Goal: Task Accomplishment & Management: Use online tool/utility

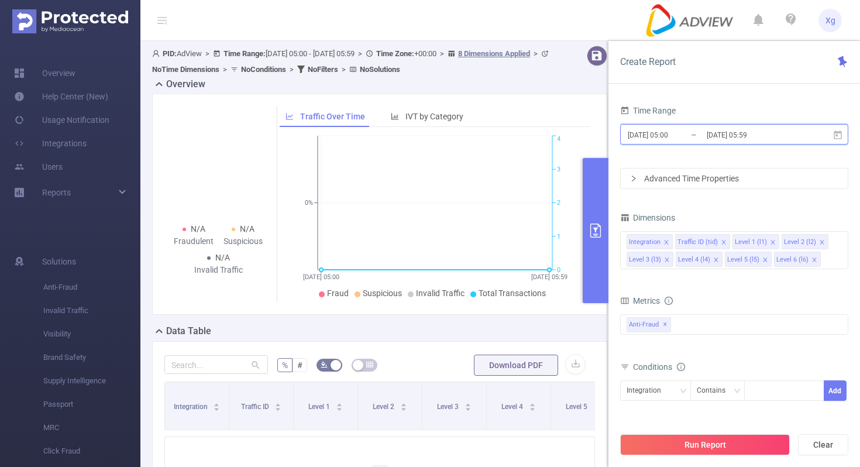
click at [835, 132] on icon at bounding box center [837, 134] width 8 height 9
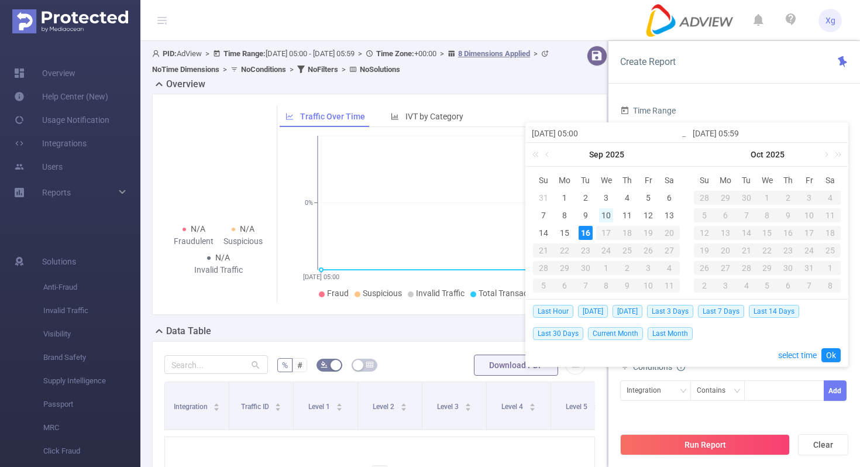
click at [603, 213] on div "10" at bounding box center [606, 215] width 14 height 14
click at [581, 215] on div "9" at bounding box center [585, 215] width 14 height 14
type input "[DATE] 05:00"
type input "[DATE] 05:59"
type input "[DATE] 05:00"
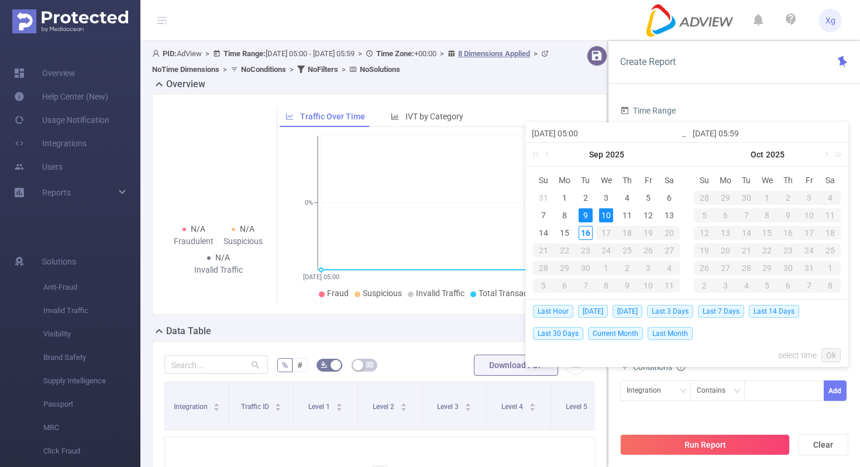
type input "[DATE] 05:59"
click at [563, 235] on div "15" at bounding box center [564, 233] width 14 height 14
click at [564, 232] on div "15" at bounding box center [564, 233] width 14 height 14
type input "[DATE] 05:00"
type input "[DATE] 05:59"
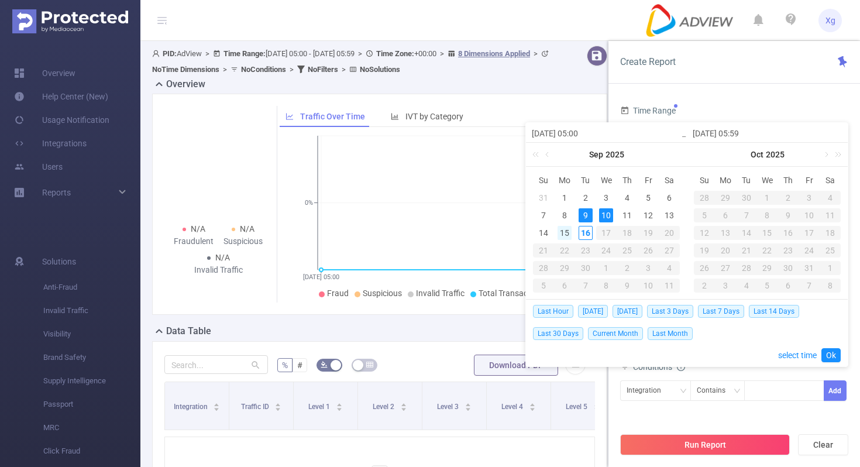
type input "[DATE] 05:00"
type input "[DATE] 05:59"
click at [584, 213] on div "9" at bounding box center [585, 215] width 14 height 14
click at [564, 233] on div "15" at bounding box center [564, 233] width 14 height 14
type input "[DATE] 05:00"
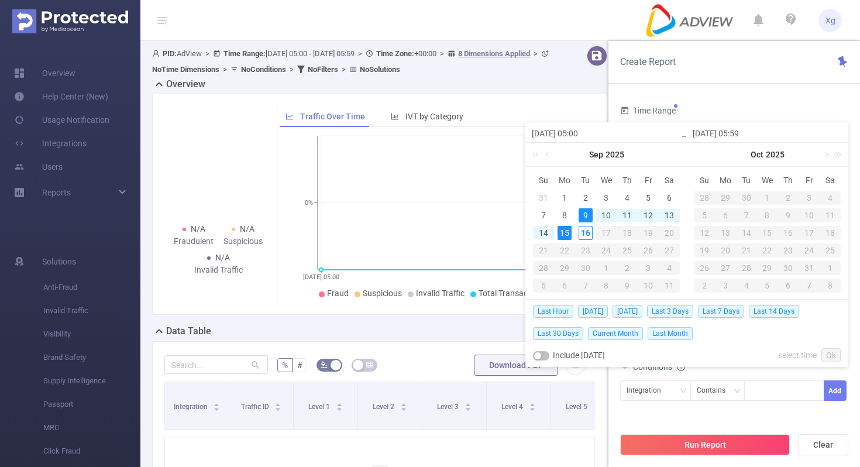
type input "[DATE] 05:00"
click at [835, 353] on link "Ok" at bounding box center [830, 355] width 19 height 14
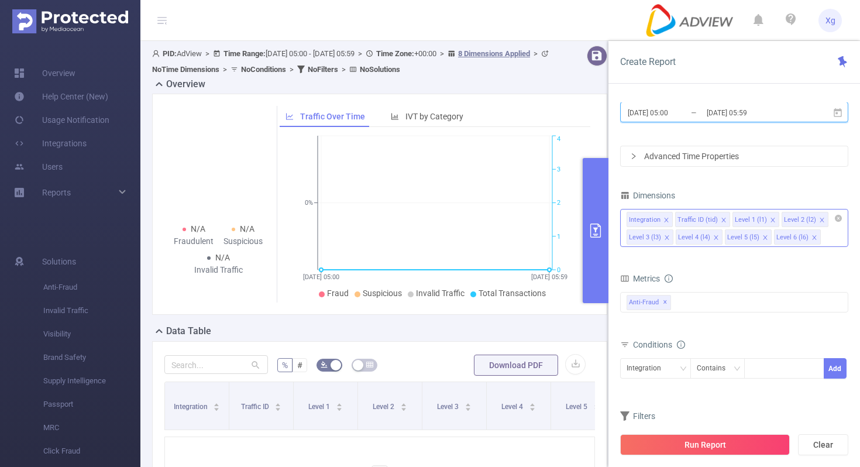
click at [667, 219] on icon "icon: close" at bounding box center [666, 220] width 6 height 6
click at [672, 218] on icon "icon: close" at bounding box center [675, 220] width 6 height 6
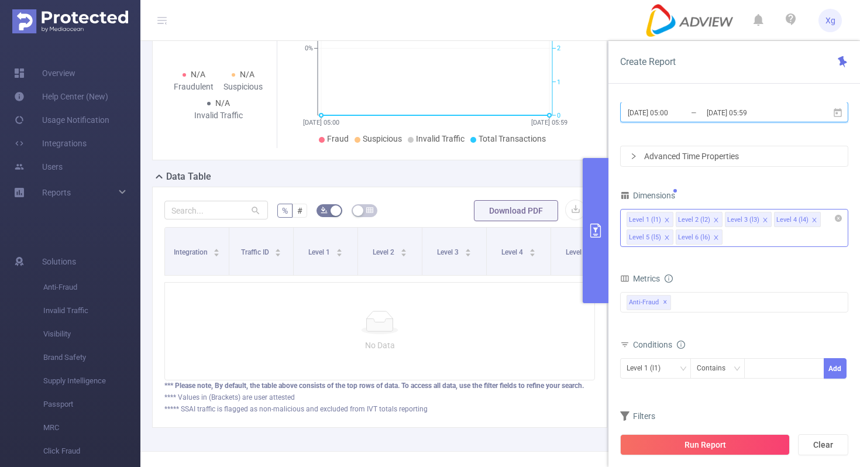
scroll to position [172, 0]
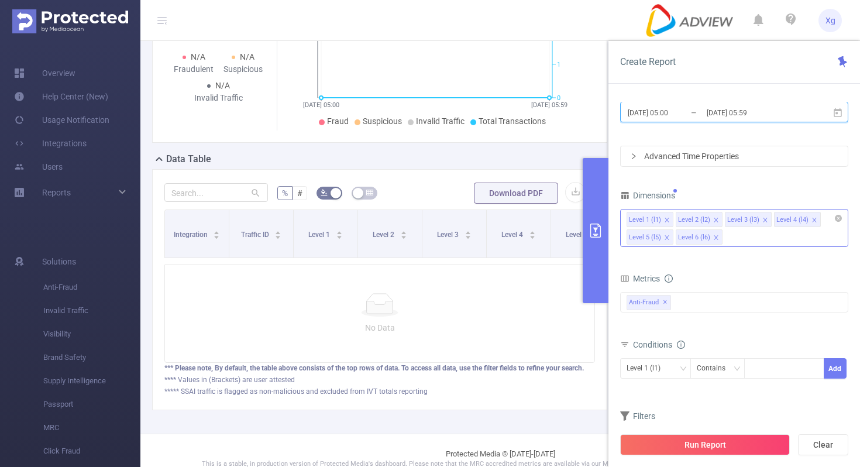
click at [812, 219] on icon "icon: close" at bounding box center [814, 220] width 4 height 4
click at [678, 360] on div "Level 1 (l1)" at bounding box center [655, 368] width 58 height 19
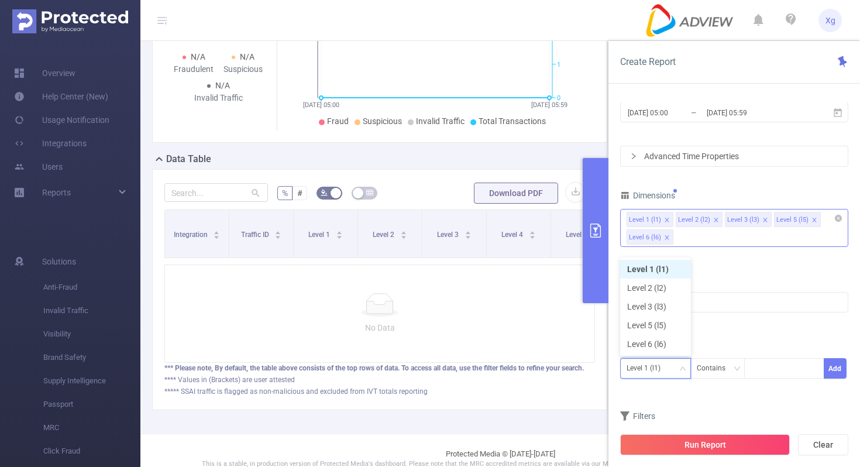
click at [670, 274] on li "Level 1 (l1)" at bounding box center [655, 269] width 71 height 19
click at [712, 371] on div "Contains" at bounding box center [715, 368] width 37 height 19
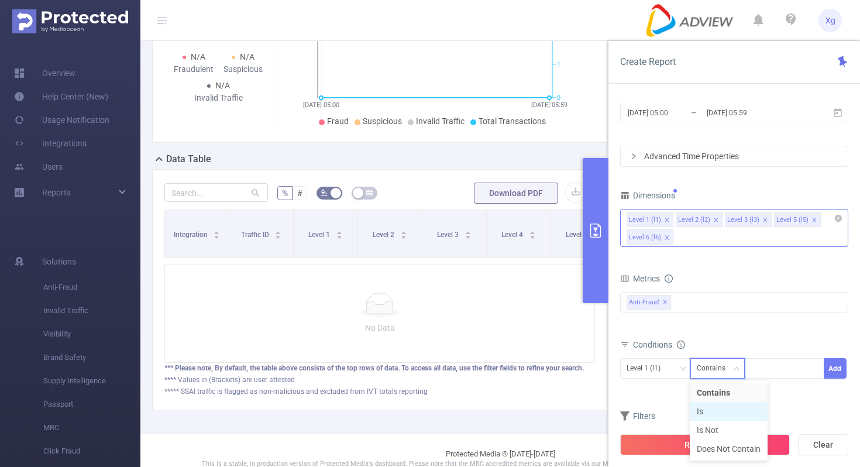
click at [703, 404] on li "Is" at bounding box center [729, 411] width 78 height 19
click at [761, 373] on div at bounding box center [783, 368] width 67 height 19
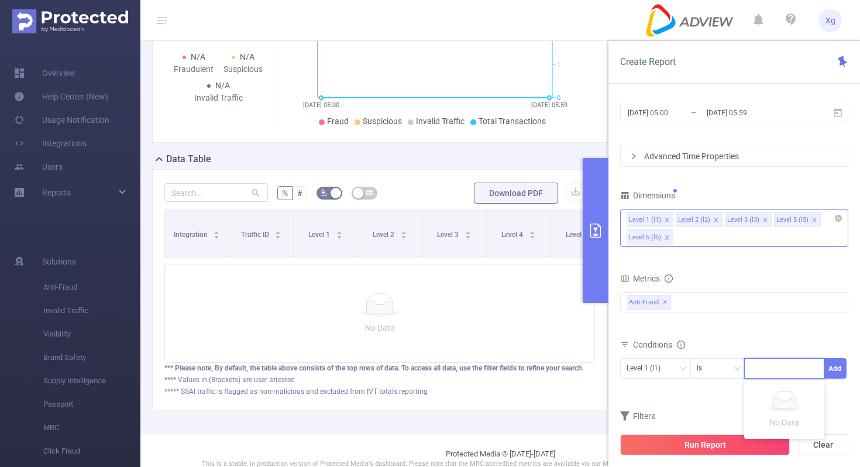
paste input "SDK20240914090517x7k0flytsaeqbxt"
type input "SDK20240914090517x7k0flytsaeqbxt"
click at [836, 368] on button "Add" at bounding box center [834, 368] width 23 height 20
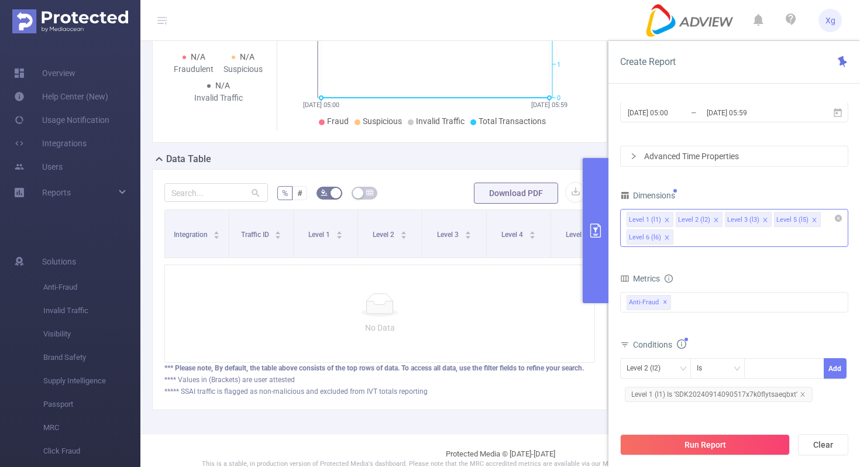
click at [686, 456] on div "Run Report Clear" at bounding box center [733, 444] width 251 height 44
click at [644, 445] on button "Run Report" at bounding box center [705, 444] width 170 height 21
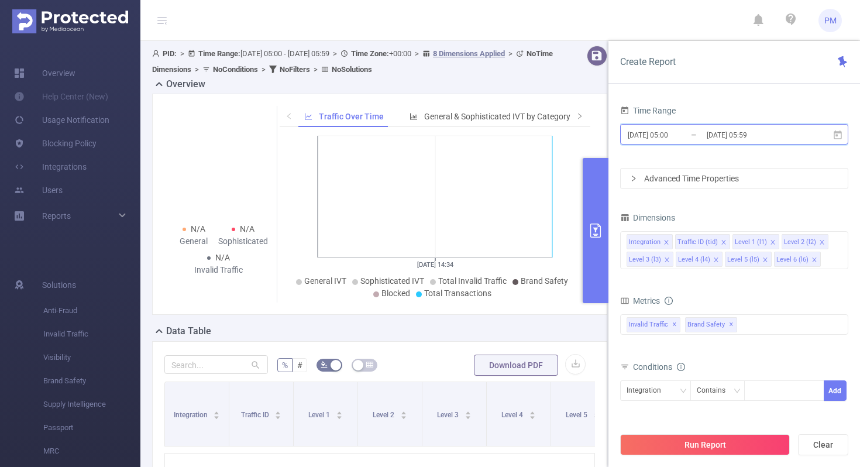
click at [835, 136] on icon at bounding box center [837, 135] width 11 height 11
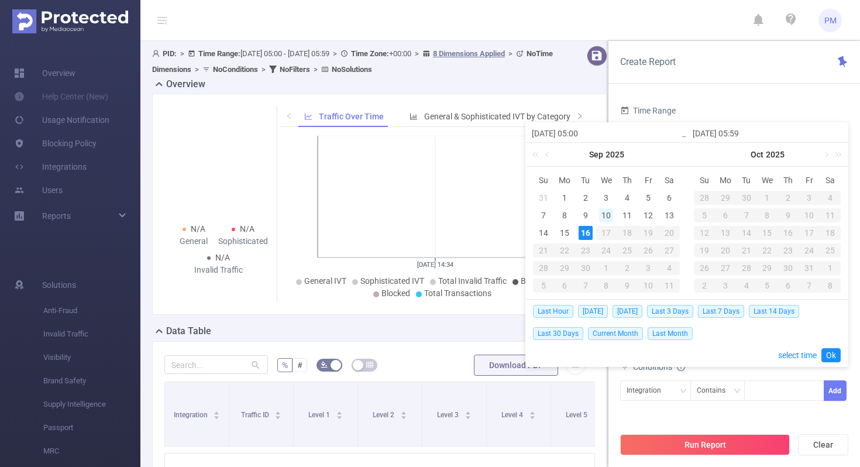
click at [603, 213] on div "10" at bounding box center [606, 215] width 14 height 14
click at [585, 215] on div "9" at bounding box center [585, 215] width 14 height 14
type input "[DATE] 05:00"
type input "[DATE] 05:59"
type input "[DATE] 05:00"
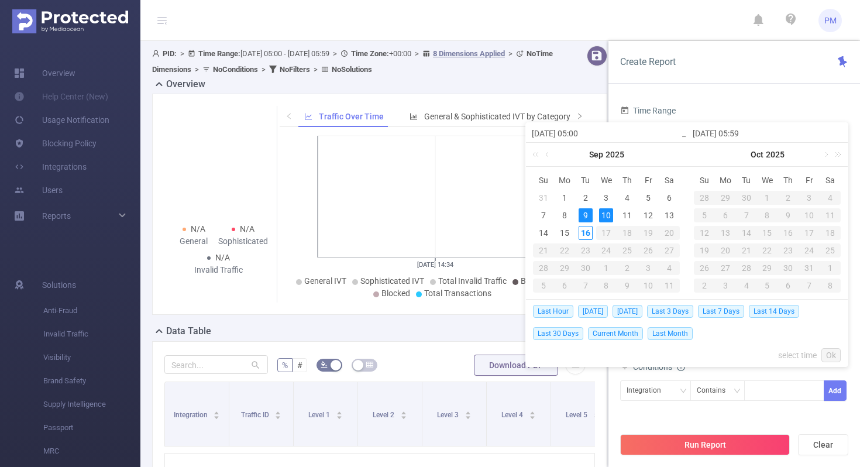
type input "[DATE] 05:59"
click at [567, 229] on div "15" at bounding box center [564, 233] width 14 height 14
click at [584, 219] on div "9" at bounding box center [585, 215] width 14 height 14
type input "[DATE] 05:59"
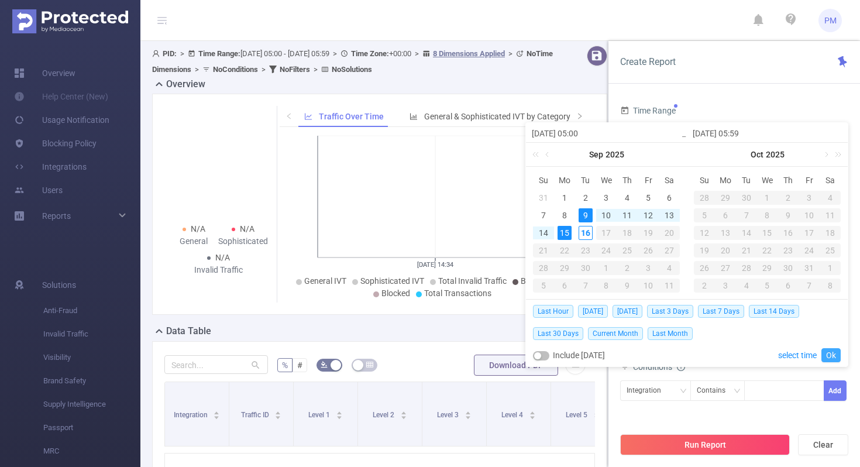
click at [832, 349] on link "Ok" at bounding box center [830, 355] width 19 height 14
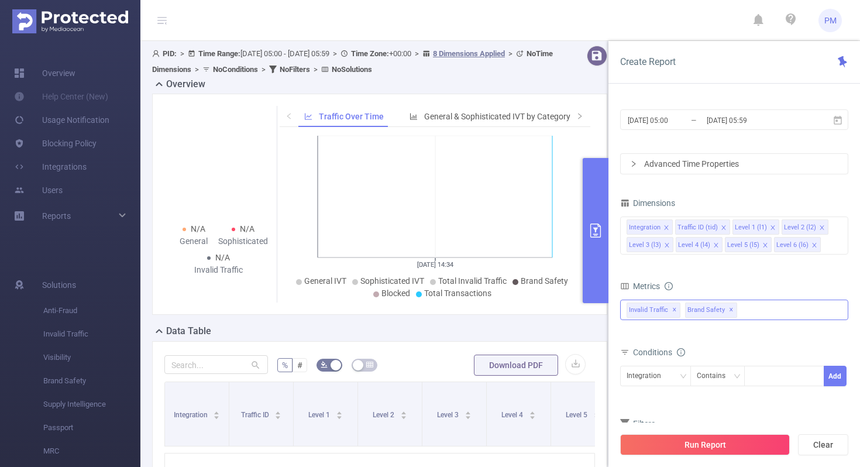
click at [750, 313] on div "Invalid Traffic ✕ Brand Safety ✕" at bounding box center [734, 309] width 228 height 20
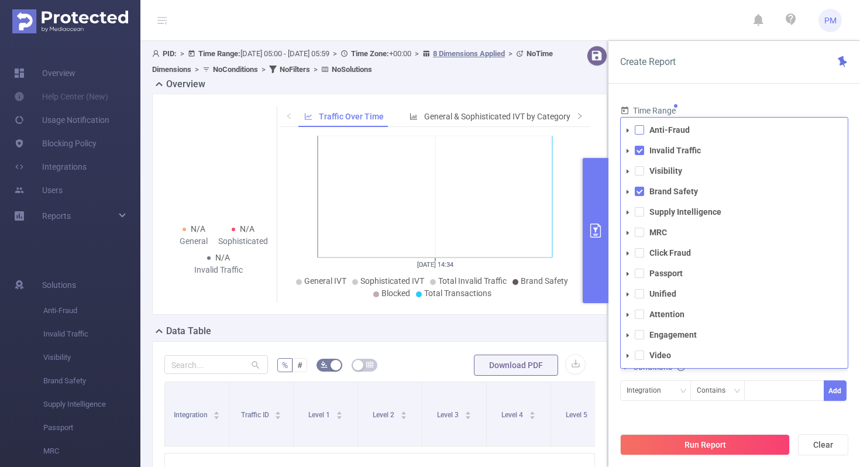
click at [638, 130] on span at bounding box center [639, 129] width 9 height 9
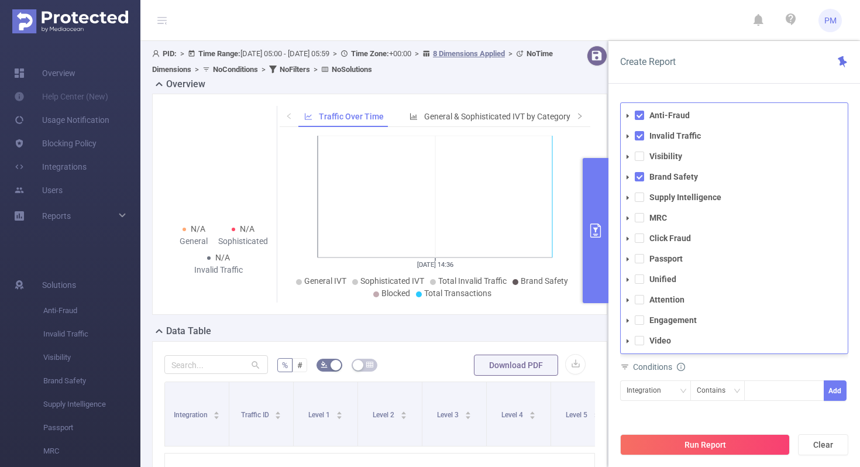
click at [740, 85] on div "Create Report Time Range 2025-09-09 05:00 _ 2025-09-15 05:59 Advanced Time Prop…" at bounding box center [733, 254] width 251 height 426
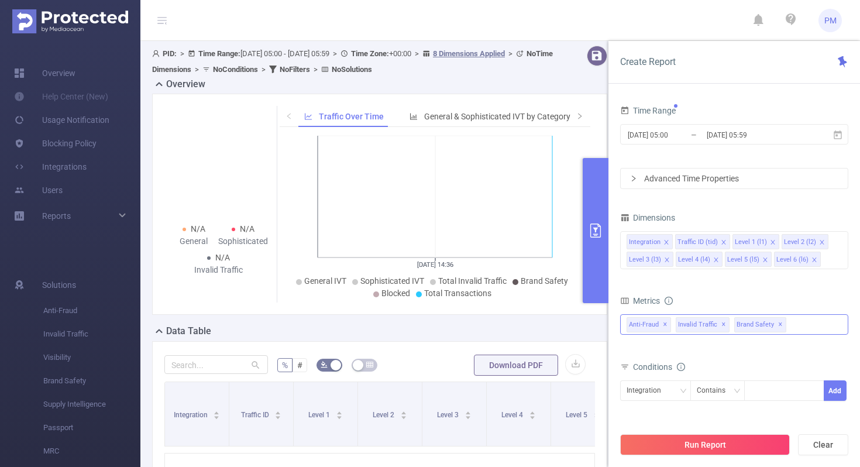
click at [778, 325] on span "✕" at bounding box center [780, 325] width 5 height 14
click at [723, 325] on span "Invalid Traffic ✕" at bounding box center [702, 324] width 54 height 15
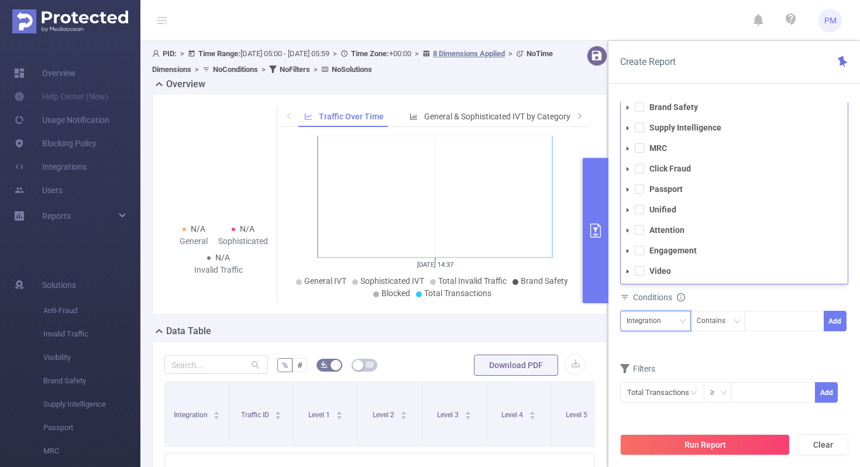
click at [687, 326] on div "Integration" at bounding box center [655, 321] width 71 height 20
